Goal: Task Accomplishment & Management: Manage account settings

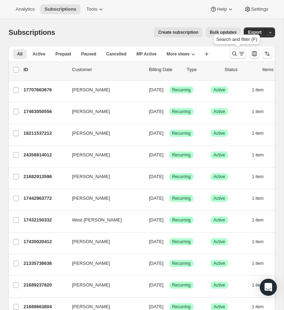
click at [233, 53] on icon "Search and filter results" at bounding box center [234, 53] width 7 height 7
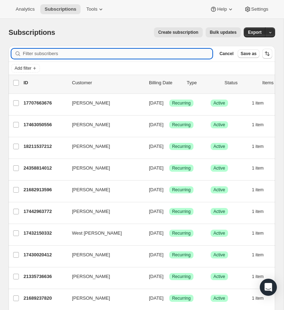
paste input "[EMAIL_ADDRESS][DOMAIN_NAME]"
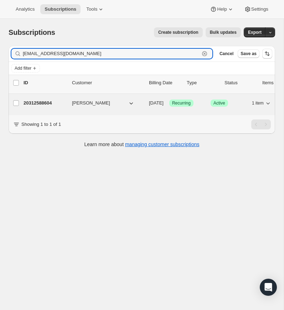
type input "[EMAIL_ADDRESS][DOMAIN_NAME]"
click at [40, 101] on p "20312588604" at bounding box center [45, 103] width 43 height 7
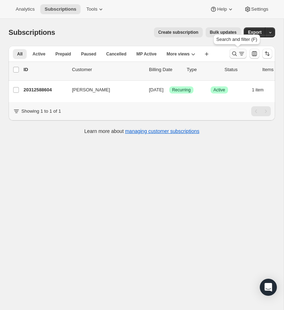
click at [235, 53] on icon "Search and filter results" at bounding box center [234, 53] width 7 height 7
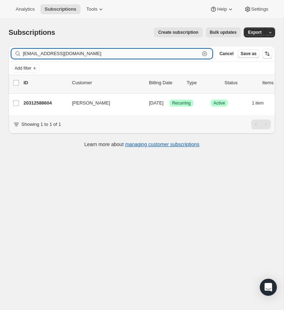
drag, startPoint x: 205, startPoint y: 53, endPoint x: 123, endPoint y: 49, distance: 82.0
click at [200, 52] on div "[EMAIL_ADDRESS][DOMAIN_NAME] Clear" at bounding box center [111, 54] width 201 height 10
drag, startPoint x: 203, startPoint y: 51, endPoint x: 69, endPoint y: 47, distance: 134.0
click at [203, 51] on icon "button" at bounding box center [204, 53] width 7 height 7
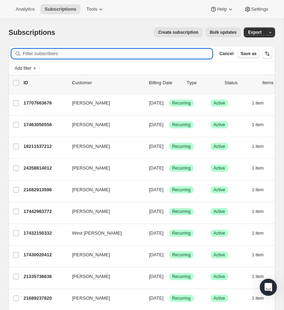
paste input "[EMAIL_ADDRESS][DOMAIN_NAME]"
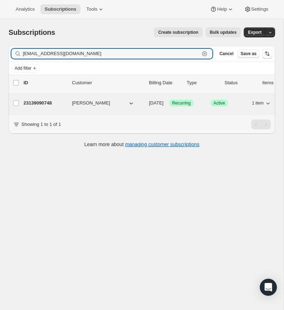
type input "[EMAIL_ADDRESS][DOMAIN_NAME]"
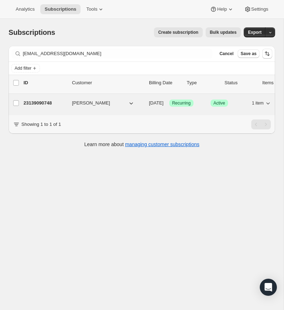
click at [47, 101] on p "23139090748" at bounding box center [45, 103] width 43 height 7
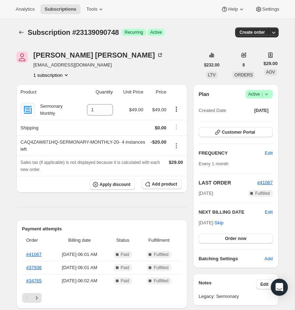
scroll to position [19, 0]
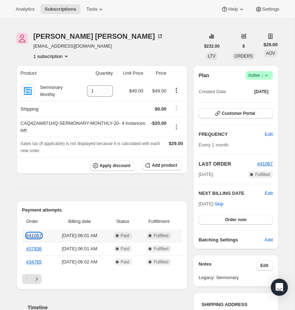
click at [36, 239] on link "#41067" at bounding box center [33, 235] width 15 height 5
click at [267, 79] on icon at bounding box center [266, 75] width 7 height 7
click at [258, 129] on span "Cancel subscription" at bounding box center [257, 128] width 40 height 5
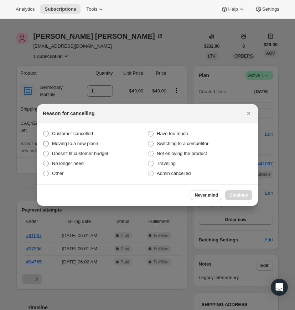
drag, startPoint x: 46, startPoint y: 133, endPoint x: 74, endPoint y: 144, distance: 30.4
click at [46, 133] on span ":rov:" at bounding box center [46, 134] width 6 height 6
click at [43, 131] on input "Customer cancelled" at bounding box center [43, 131] width 0 height 0
radio input "true"
click at [236, 195] on span "Continue" at bounding box center [238, 196] width 19 height 6
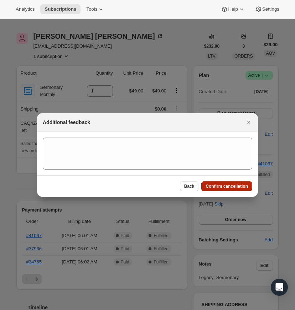
drag, startPoint x: 233, startPoint y: 186, endPoint x: 254, endPoint y: 192, distance: 21.3
click at [234, 186] on span "Confirm cancellation" at bounding box center [226, 187] width 42 height 6
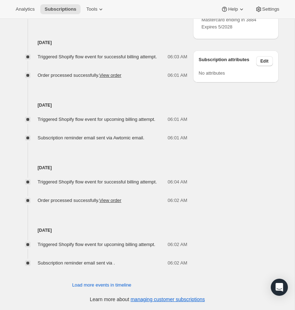
scroll to position [447, 0]
click at [106, 285] on span "Load more events in timeline" at bounding box center [101, 285] width 59 height 7
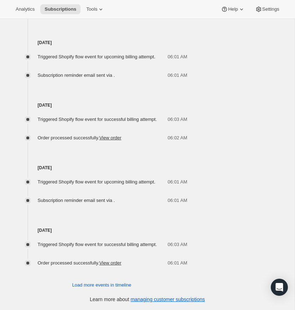
scroll to position [795, 0]
click at [104, 286] on span "Load more events in timeline" at bounding box center [101, 285] width 59 height 7
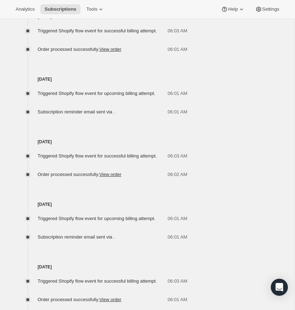
scroll to position [1144, 0]
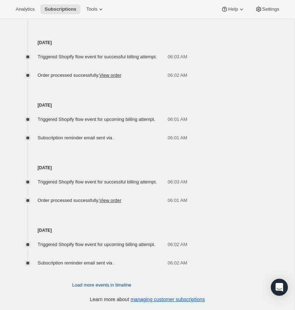
click at [104, 286] on span "Load more events in timeline" at bounding box center [101, 285] width 59 height 7
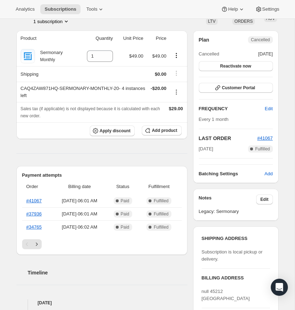
scroll to position [0, 0]
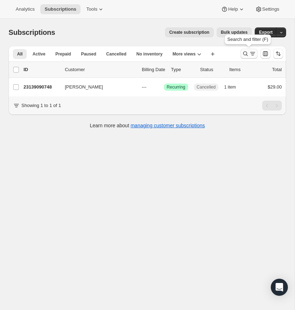
click at [245, 53] on icon "Search and filter results" at bounding box center [245, 53] width 7 height 7
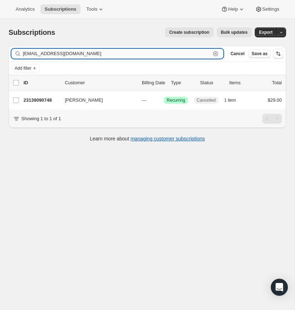
click at [216, 52] on icon "button" at bounding box center [215, 53] width 7 height 7
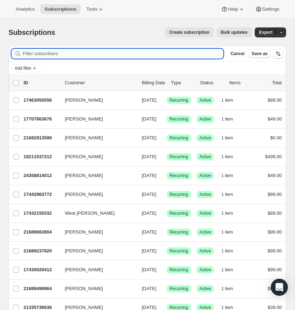
paste input "[EMAIL_ADDRESS][DOMAIN_NAME]"
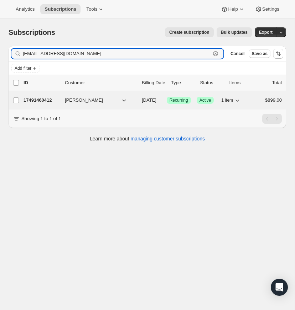
type input "[EMAIL_ADDRESS][DOMAIN_NAME]"
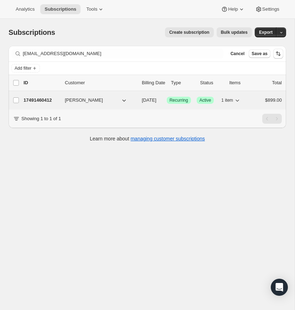
click at [33, 100] on p "17491460412" at bounding box center [42, 100] width 36 height 7
